Goal: Find specific page/section: Find specific page/section

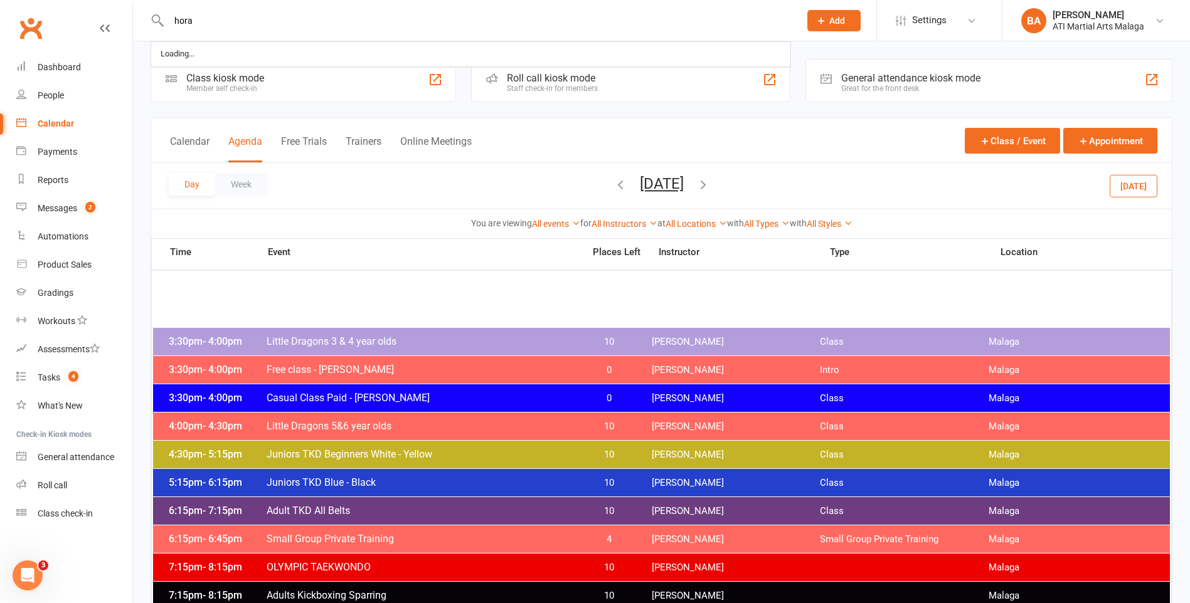
type input "hora"
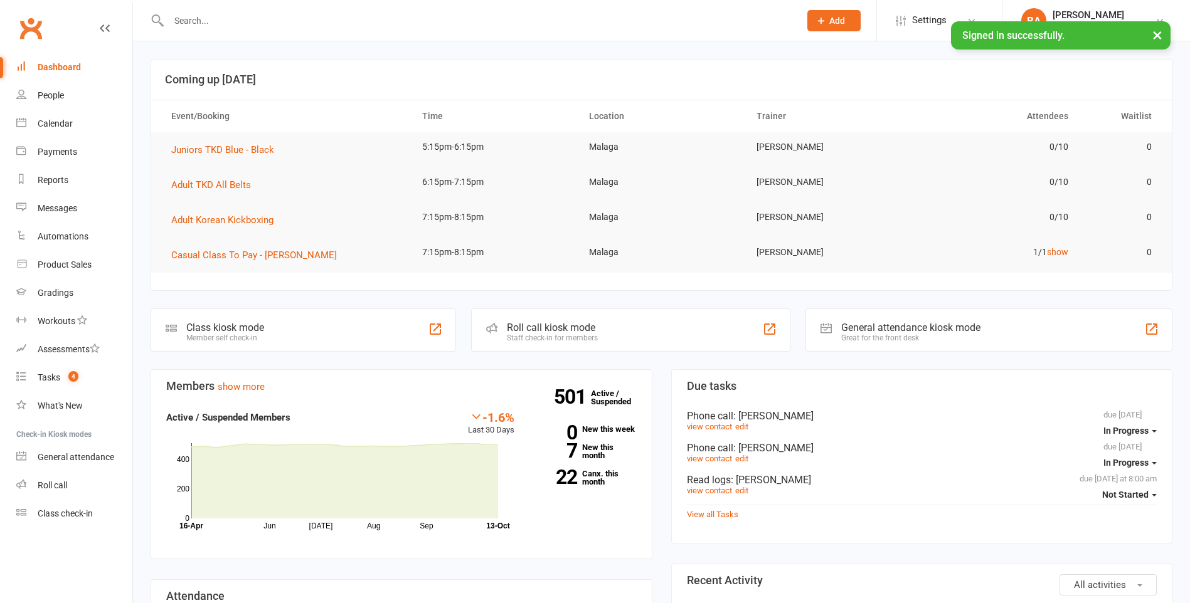
click at [297, 19] on input "text" at bounding box center [478, 21] width 626 height 18
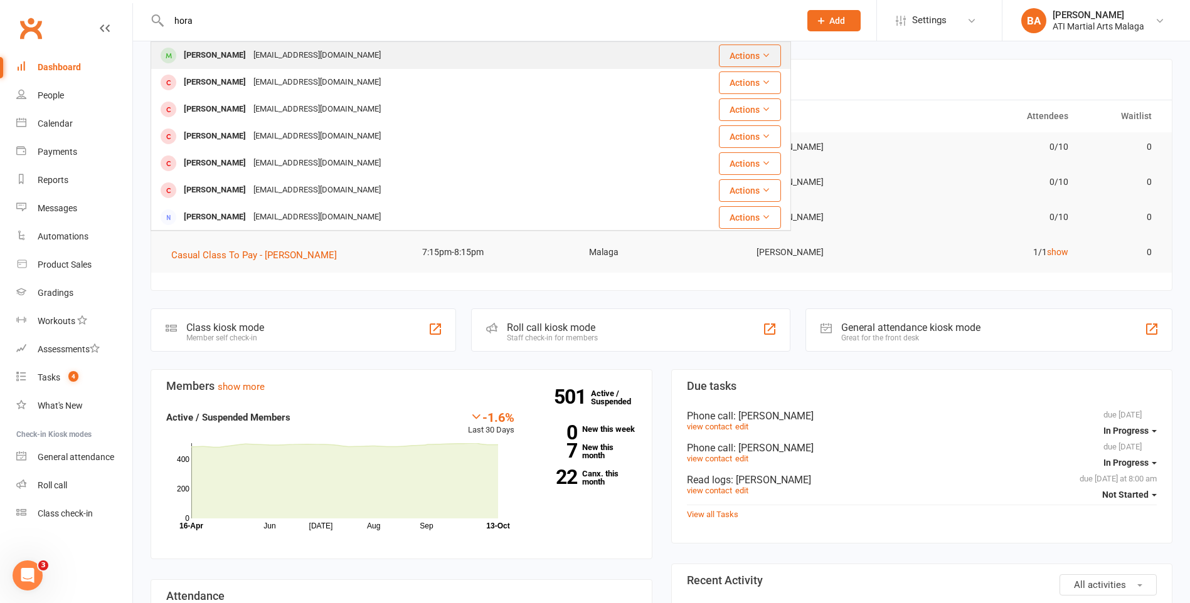
type input "hora"
click at [274, 46] on div "xtakapu23@live.com.au" at bounding box center [317, 55] width 135 height 18
